Goal: Information Seeking & Learning: Learn about a topic

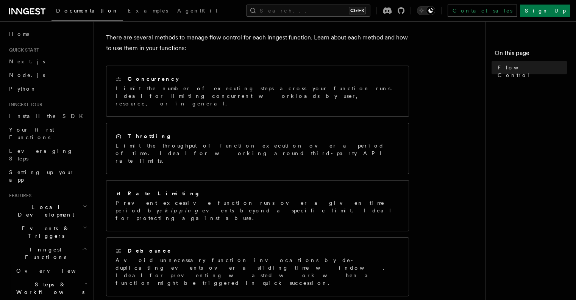
scroll to position [79, 0]
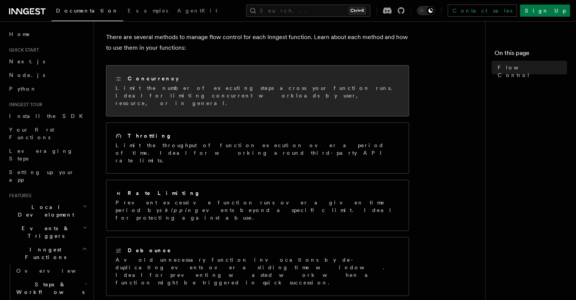
click at [181, 89] on p "Limit the number of executing steps across your function runs. Ideal for limiti…" at bounding box center [258, 95] width 284 height 23
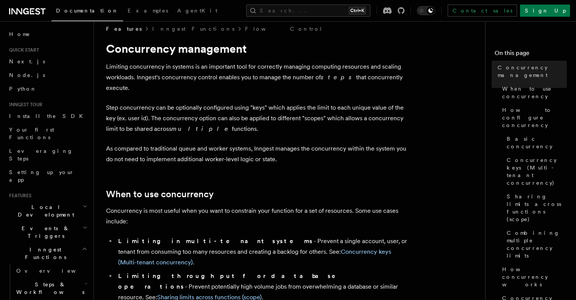
scroll to position [1, 0]
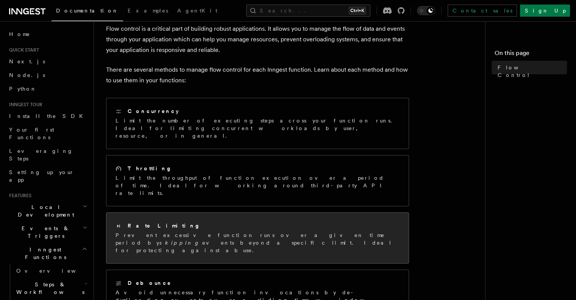
scroll to position [47, 0]
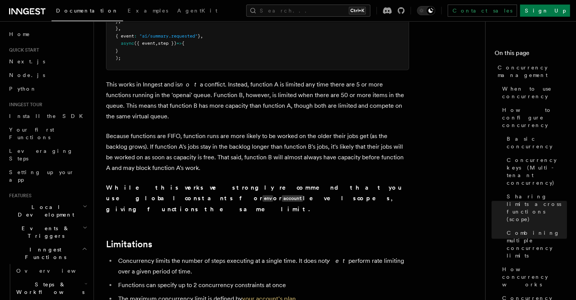
scroll to position [2260, 0]
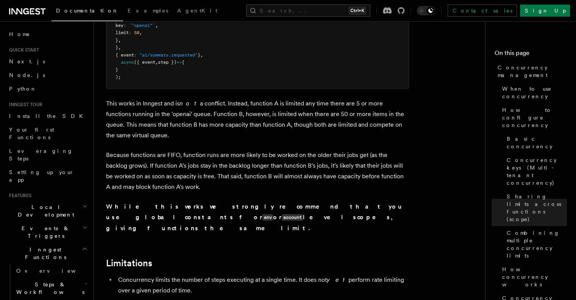
click at [61, 280] on span "Steps & Workflows" at bounding box center [48, 287] width 71 height 15
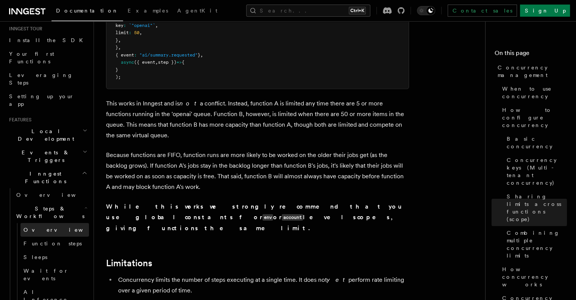
scroll to position [78, 0]
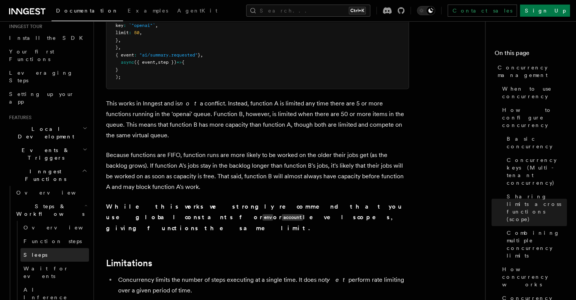
click at [33, 252] on span "Sleeps" at bounding box center [35, 255] width 24 height 6
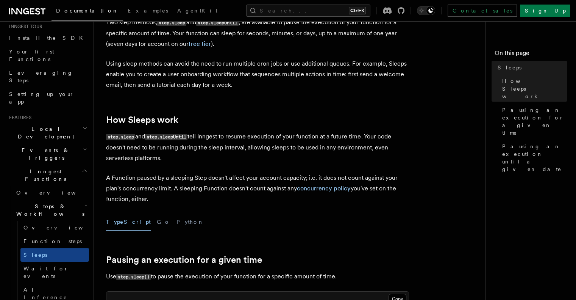
scroll to position [53, 0]
click at [202, 44] on link "free tier" at bounding box center [200, 43] width 22 height 7
